Goal: Task Accomplishment & Management: Manage account settings

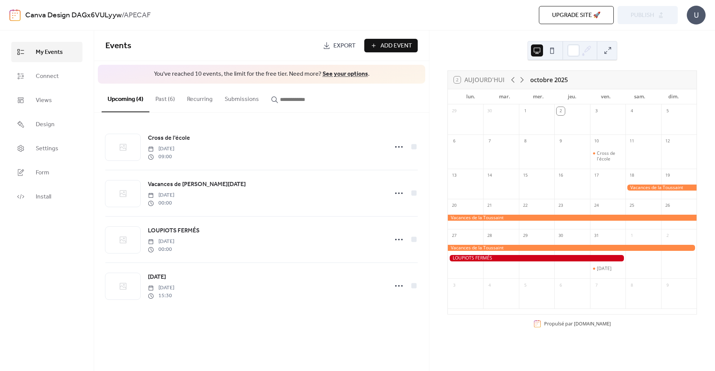
click at [158, 97] on button "Past (6)" at bounding box center [165, 98] width 32 height 28
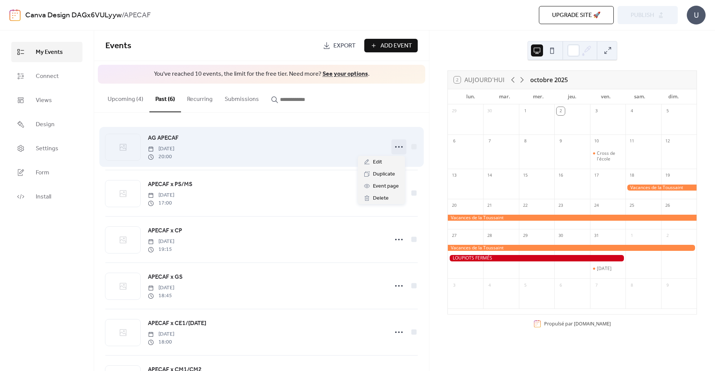
click at [398, 146] on icon at bounding box center [399, 147] width 12 height 12
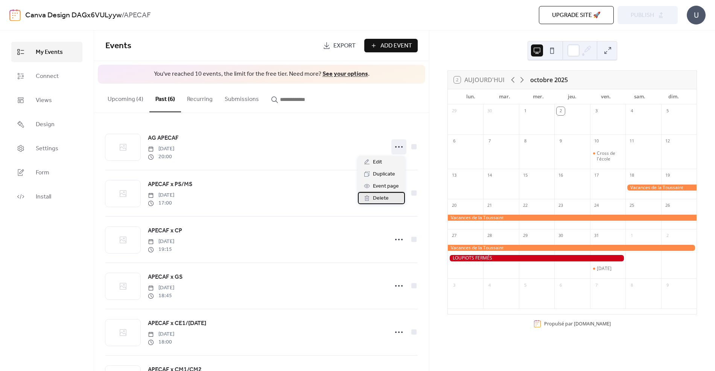
click at [382, 198] on span "Delete" at bounding box center [381, 198] width 16 height 9
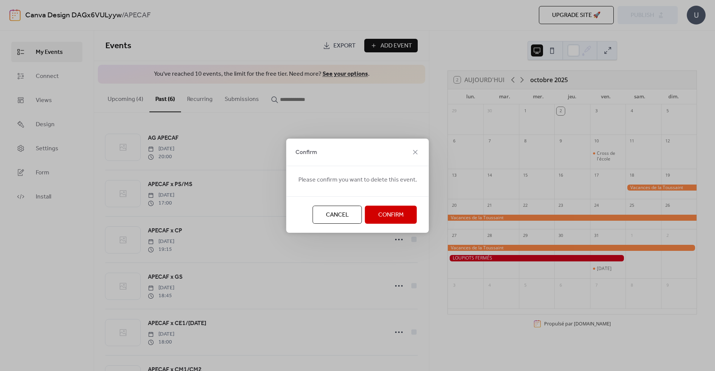
click at [388, 211] on span "Confirm" at bounding box center [391, 214] width 26 height 9
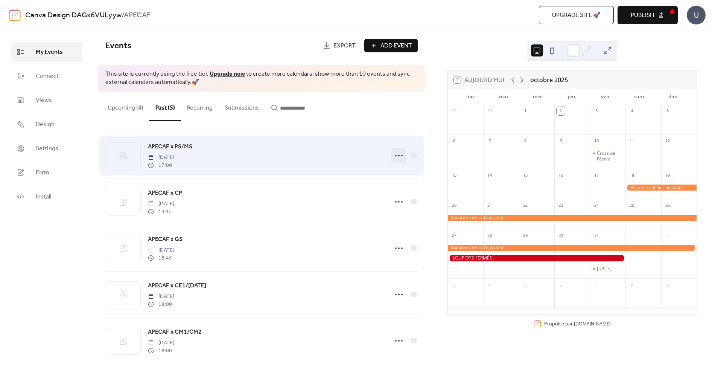
click at [398, 157] on icon at bounding box center [399, 155] width 12 height 12
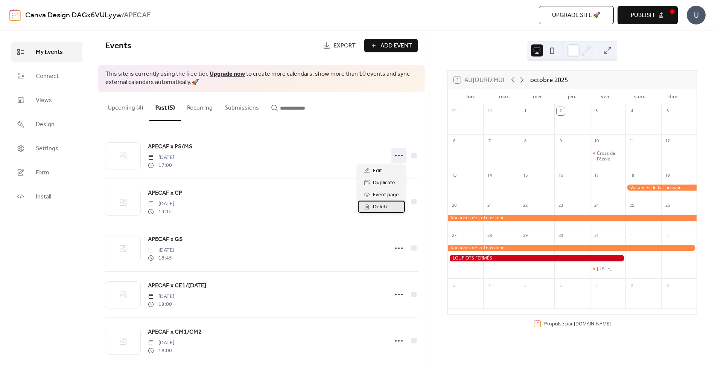
click at [395, 207] on div "Delete" at bounding box center [381, 207] width 47 height 12
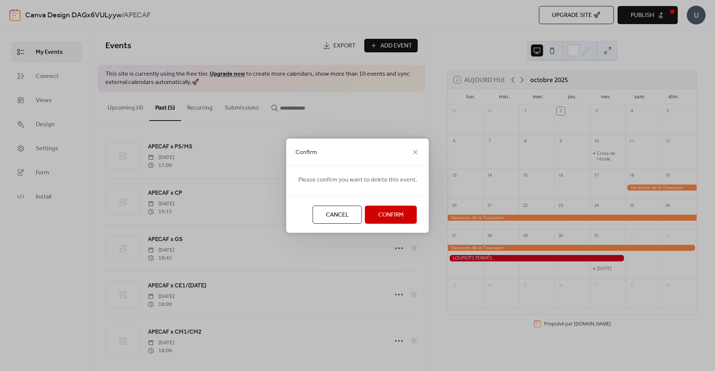
click at [395, 219] on span "Confirm" at bounding box center [391, 214] width 26 height 9
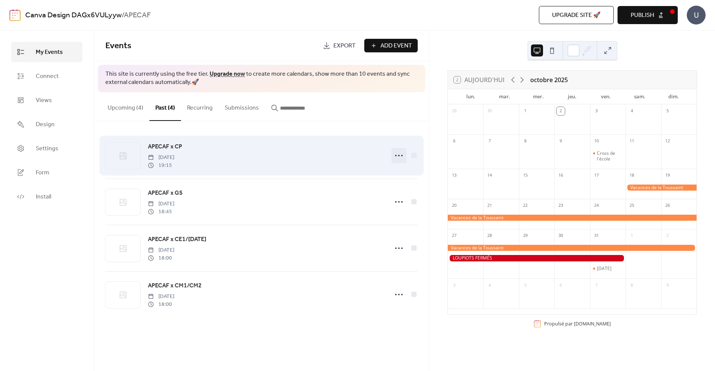
click at [398, 155] on icon at bounding box center [399, 155] width 12 height 12
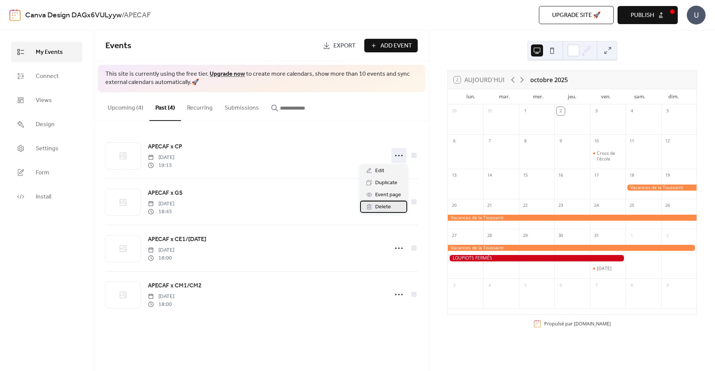
click at [390, 208] on span "Delete" at bounding box center [383, 206] width 16 height 9
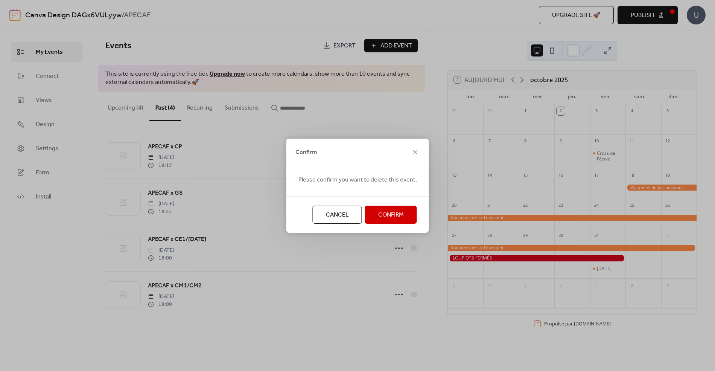
drag, startPoint x: 400, startPoint y: 219, endPoint x: 401, endPoint y: 170, distance: 48.5
click at [399, 217] on span "Confirm" at bounding box center [391, 214] width 26 height 9
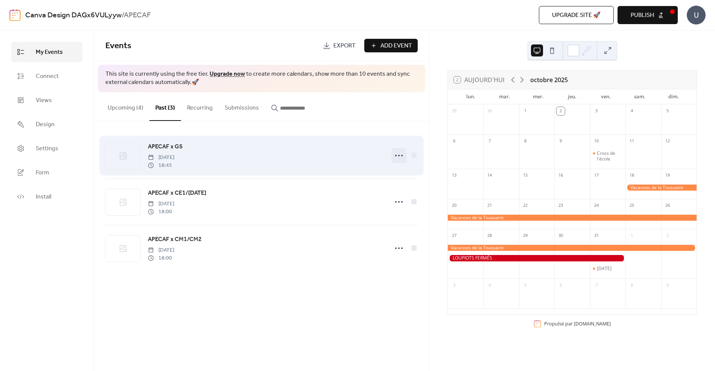
click at [400, 154] on icon at bounding box center [399, 155] width 12 height 12
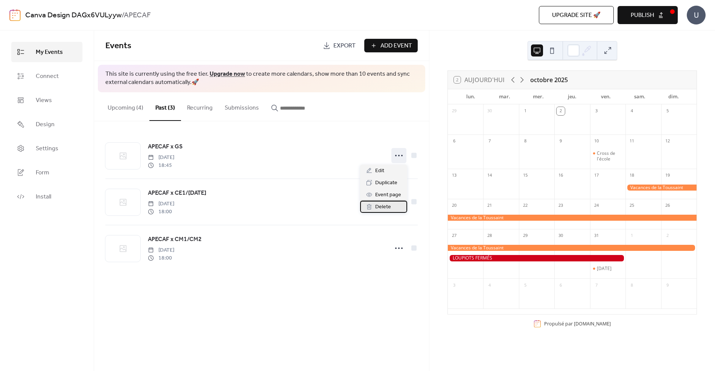
click at [389, 208] on span "Delete" at bounding box center [383, 206] width 16 height 9
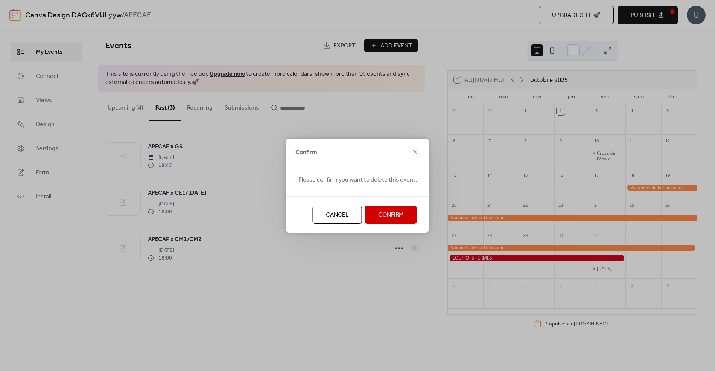
drag, startPoint x: 392, startPoint y: 211, endPoint x: 391, endPoint y: 207, distance: 5.0
click at [392, 211] on span "Confirm" at bounding box center [391, 214] width 26 height 9
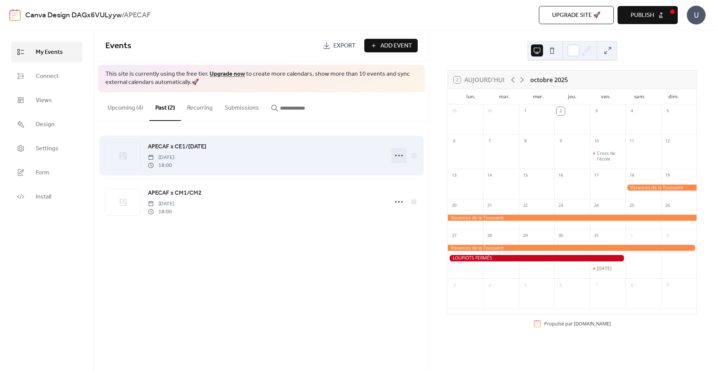
click at [402, 160] on icon at bounding box center [399, 155] width 12 height 12
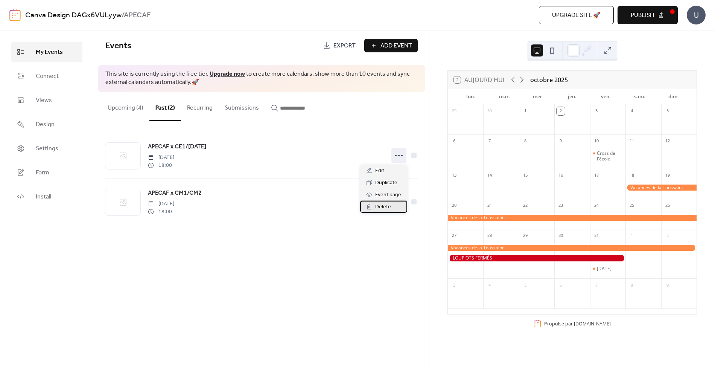
click at [392, 206] on div "Delete" at bounding box center [383, 207] width 47 height 12
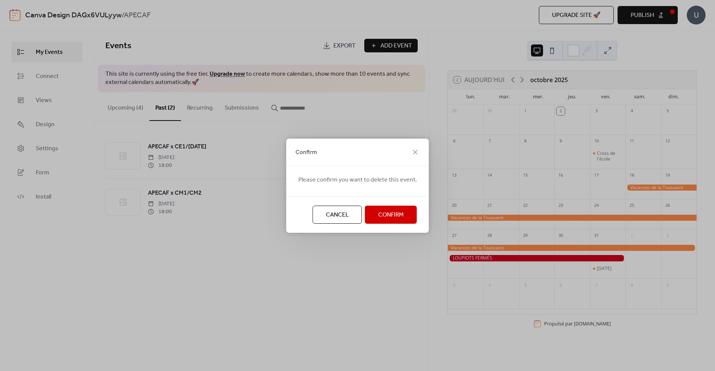
click at [394, 211] on span "Confirm" at bounding box center [391, 214] width 26 height 9
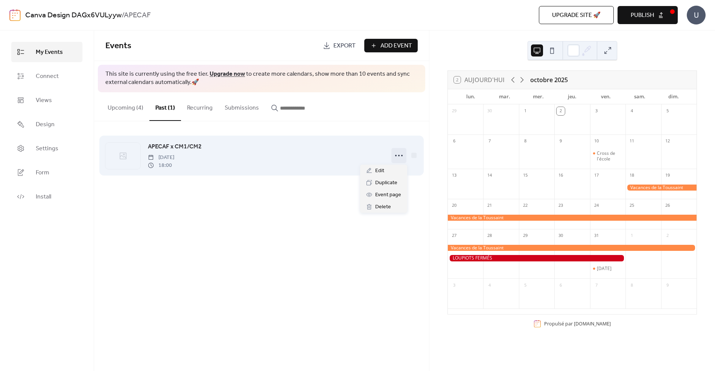
click at [400, 157] on icon at bounding box center [399, 155] width 12 height 12
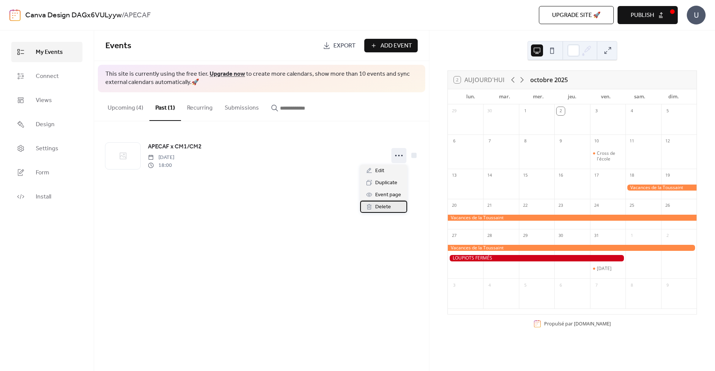
click at [394, 208] on div "Delete" at bounding box center [383, 207] width 47 height 12
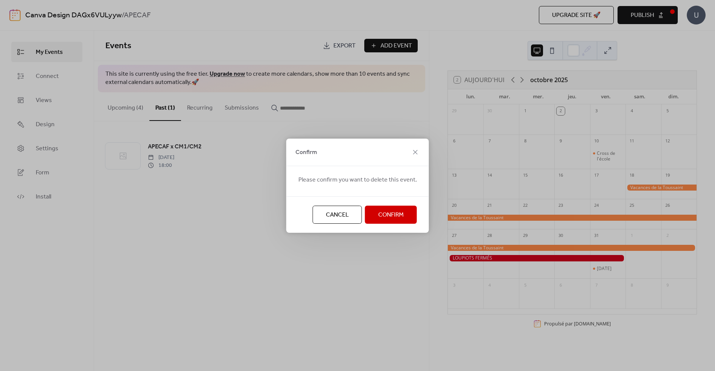
click at [389, 212] on span "Confirm" at bounding box center [391, 214] width 26 height 9
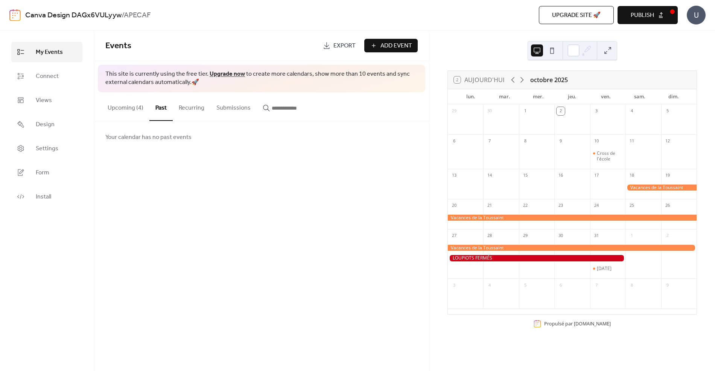
click at [135, 111] on button "Upcoming (4)" at bounding box center [126, 106] width 48 height 28
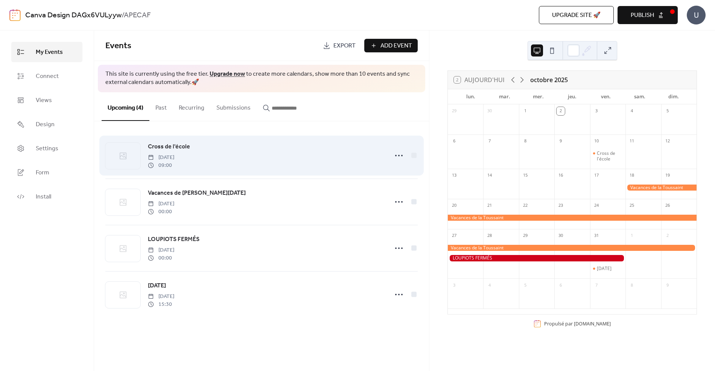
click at [218, 144] on div "Cross de l'école [DATE] 09:00" at bounding box center [266, 155] width 236 height 27
click at [404, 157] on icon at bounding box center [399, 155] width 12 height 12
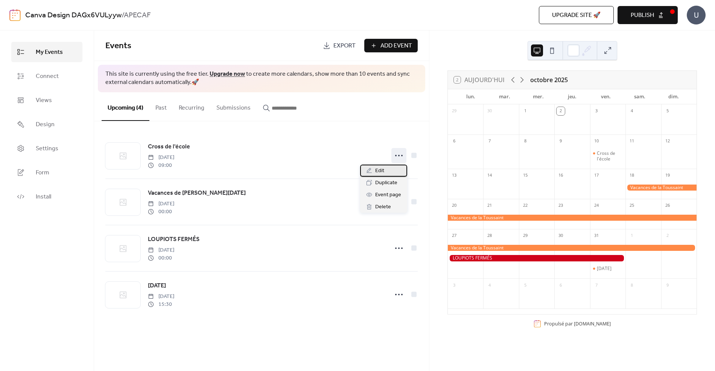
click at [389, 171] on div "Edit" at bounding box center [383, 170] width 47 height 12
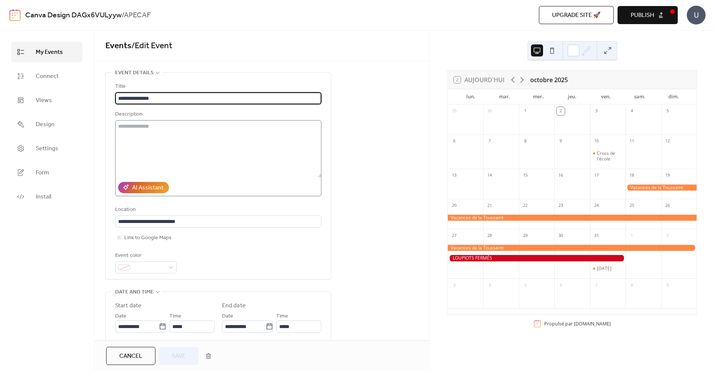
scroll to position [34, 0]
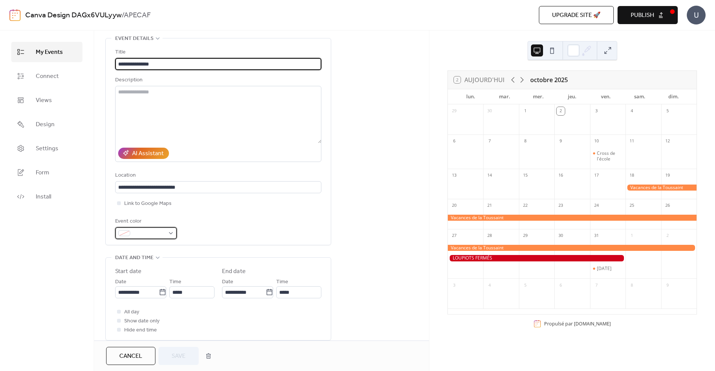
click at [170, 234] on div at bounding box center [146, 233] width 62 height 12
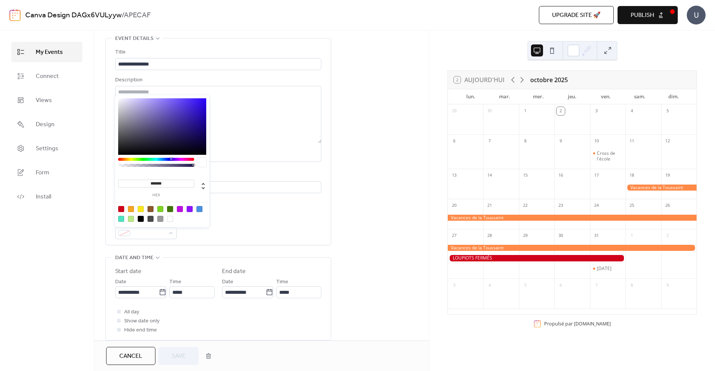
click at [121, 219] on div at bounding box center [121, 219] width 6 height 6
type input "*******"
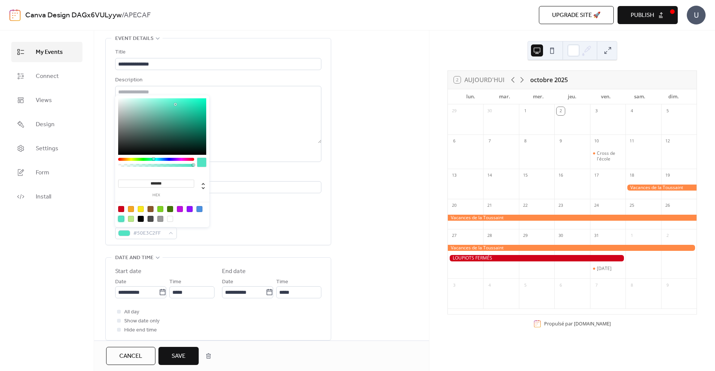
click at [297, 217] on div "Event color #50E3C2FF" at bounding box center [218, 228] width 206 height 22
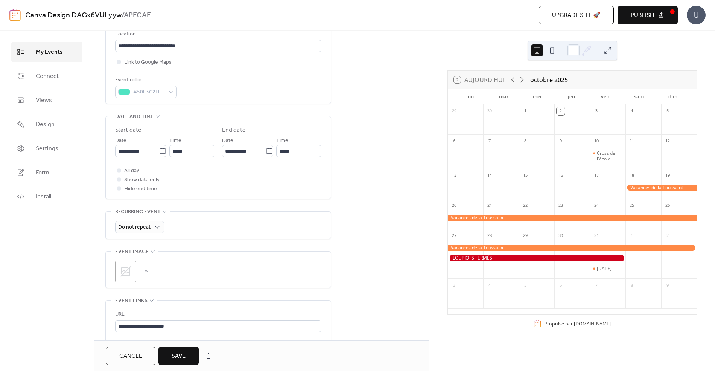
scroll to position [184, 0]
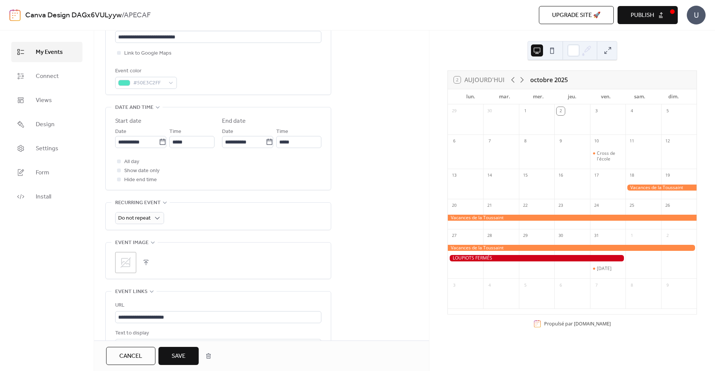
click at [129, 262] on icon at bounding box center [125, 262] width 11 height 11
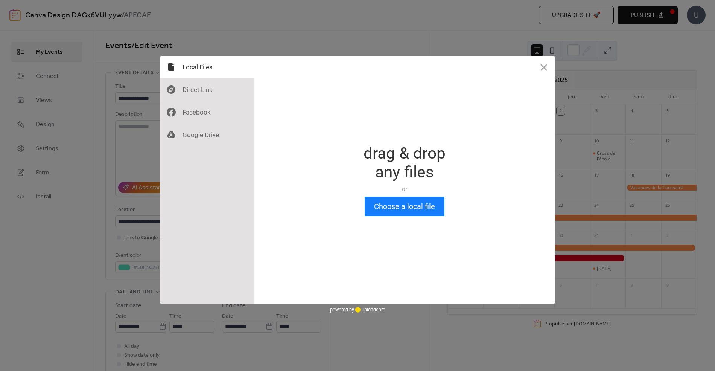
scroll to position [0, 0]
click at [205, 111] on div at bounding box center [207, 112] width 94 height 23
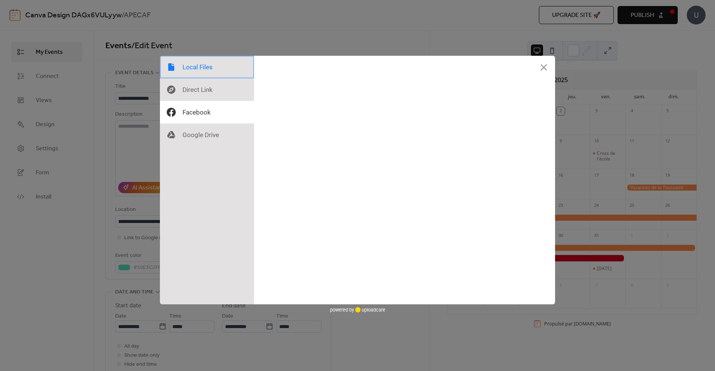
click at [195, 68] on div at bounding box center [207, 67] width 94 height 23
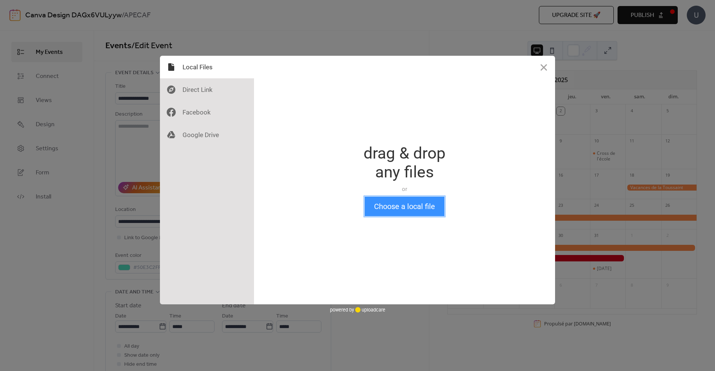
click at [392, 207] on button "Choose a local file" at bounding box center [405, 206] width 80 height 20
click at [383, 215] on button "Choose a local file" at bounding box center [405, 206] width 80 height 20
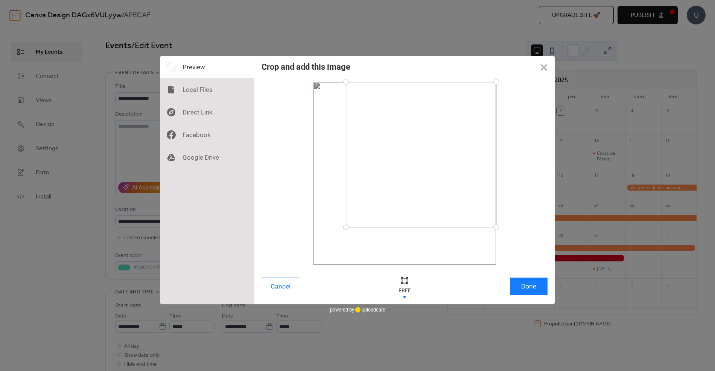
drag, startPoint x: 315, startPoint y: 264, endPoint x: 377, endPoint y: 228, distance: 72.1
click at [346, 227] on div at bounding box center [345, 226] width 13 height 13
drag, startPoint x: 488, startPoint y: 83, endPoint x: 464, endPoint y: 87, distance: 24.4
click at [464, 87] on div at bounding box center [464, 87] width 13 height 13
click at [532, 288] on button "Done" at bounding box center [529, 286] width 38 height 18
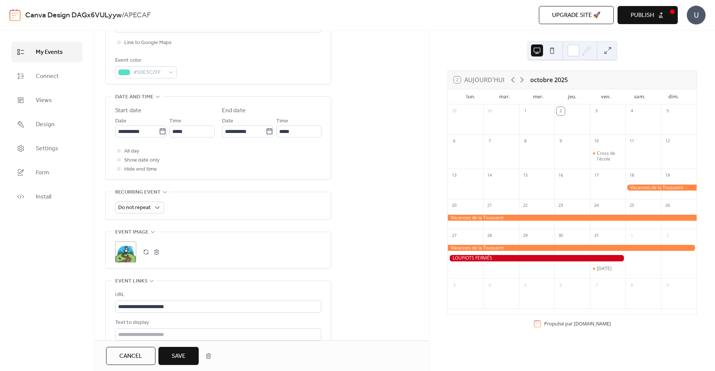
scroll to position [281, 0]
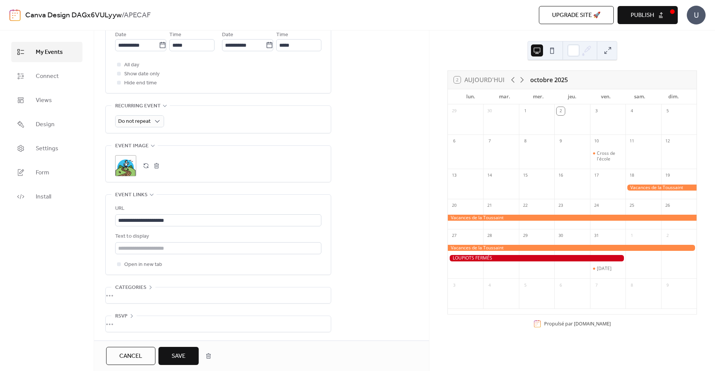
click at [183, 357] on span "Save" at bounding box center [179, 355] width 14 height 9
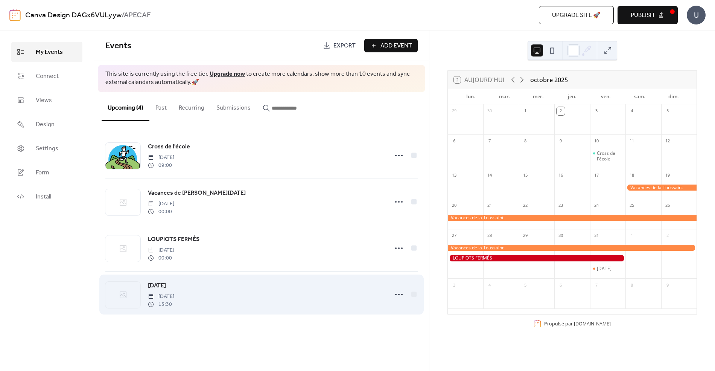
click at [128, 298] on div at bounding box center [122, 294] width 35 height 26
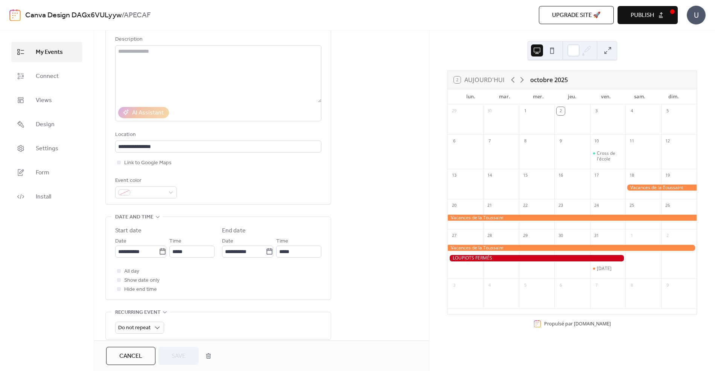
scroll to position [78, 0]
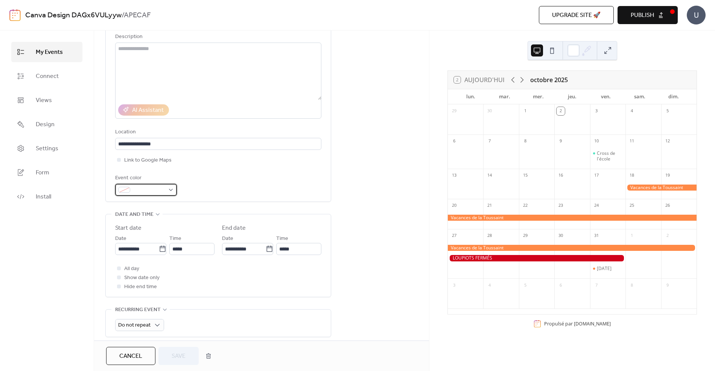
click at [173, 193] on div at bounding box center [146, 190] width 62 height 12
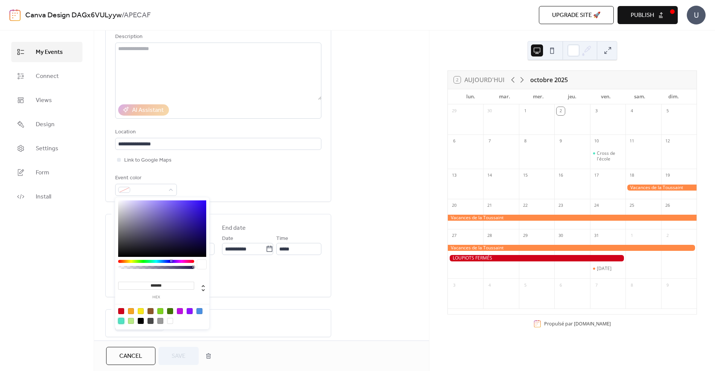
click at [122, 323] on div at bounding box center [121, 321] width 6 height 6
type input "*******"
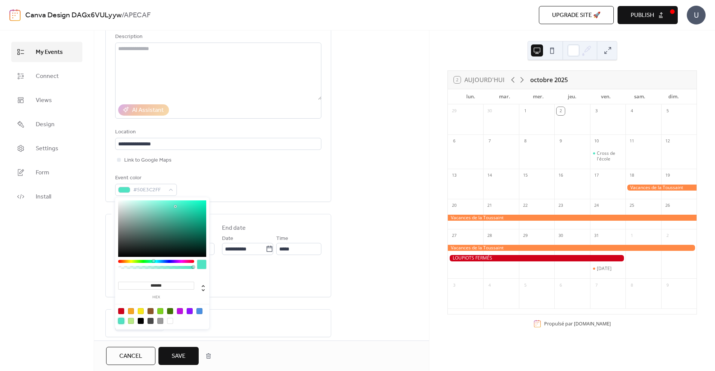
click at [81, 306] on div "My Events Connect Views Design Settings Form Install" at bounding box center [47, 200] width 94 height 340
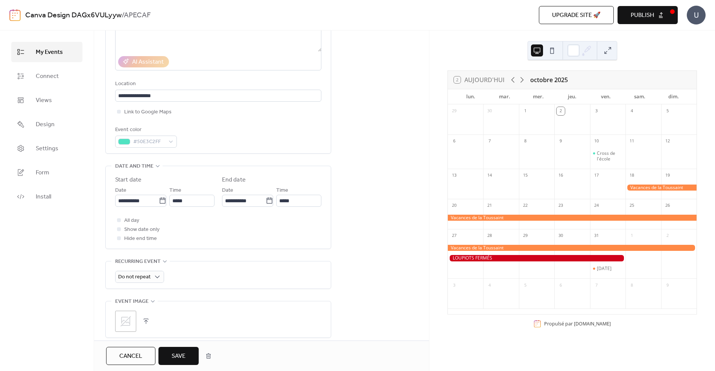
scroll to position [126, 0]
click at [125, 319] on icon at bounding box center [126, 320] width 12 height 12
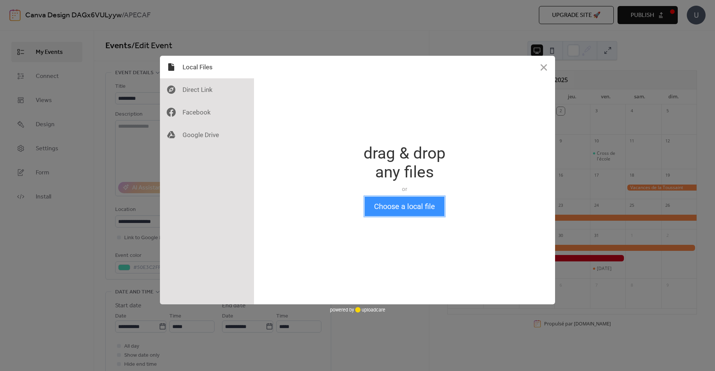
click at [407, 207] on button "Choose a local file" at bounding box center [405, 206] width 80 height 20
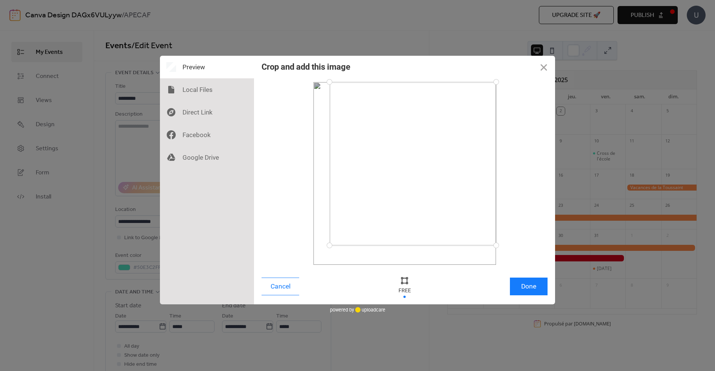
drag, startPoint x: 316, startPoint y: 261, endPoint x: 329, endPoint y: 245, distance: 21.4
click at [330, 245] on div at bounding box center [329, 245] width 13 height 13
drag, startPoint x: 496, startPoint y: 80, endPoint x: 480, endPoint y: 96, distance: 22.9
click at [480, 96] on div at bounding box center [480, 96] width 13 height 13
click at [536, 284] on button "Done" at bounding box center [529, 286] width 38 height 18
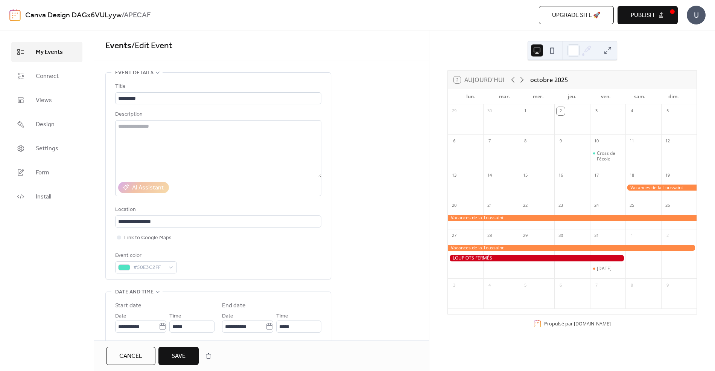
click at [179, 353] on span "Save" at bounding box center [179, 355] width 14 height 9
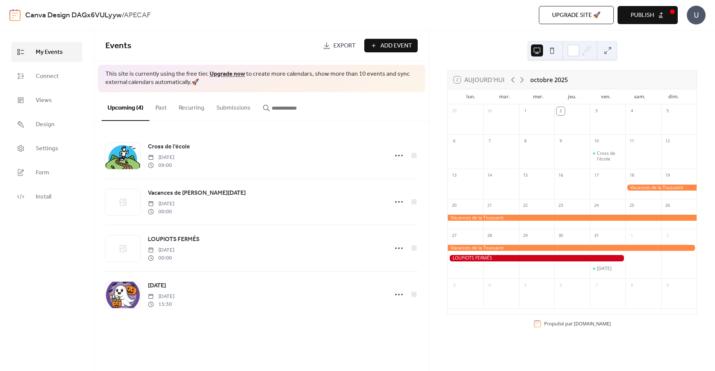
click at [637, 16] on span "Publish" at bounding box center [642, 15] width 23 height 9
